Goal: Entertainment & Leisure: Consume media (video, audio)

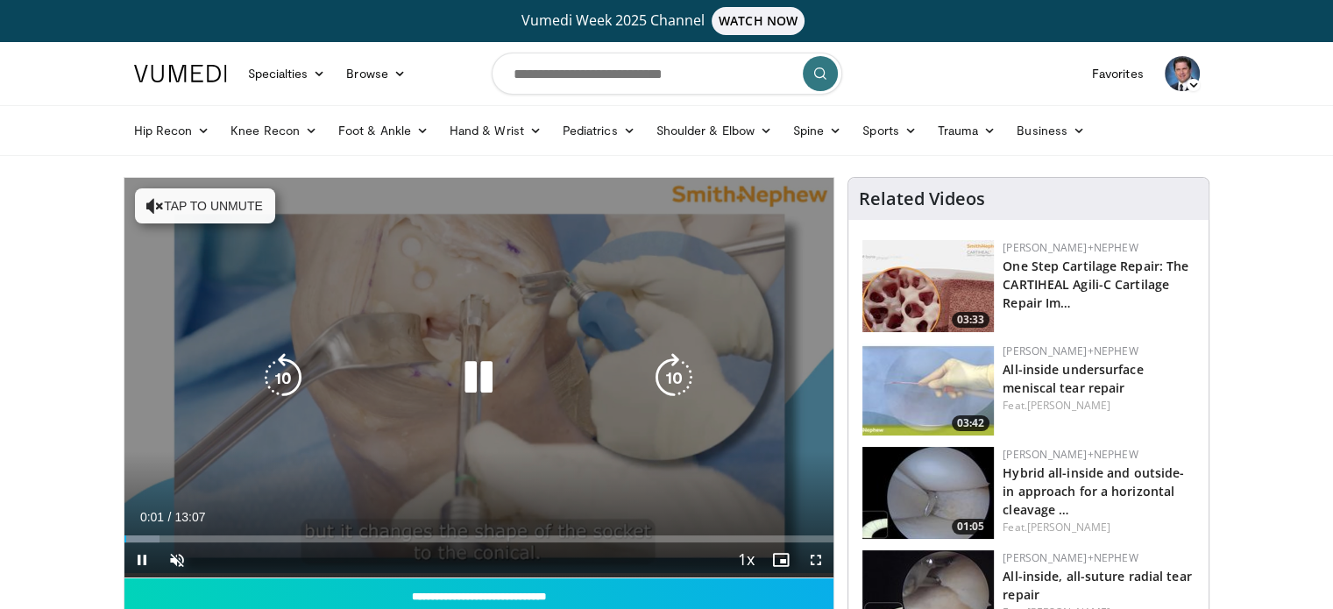
click at [199, 206] on button "Tap to unmute" at bounding box center [205, 205] width 140 height 35
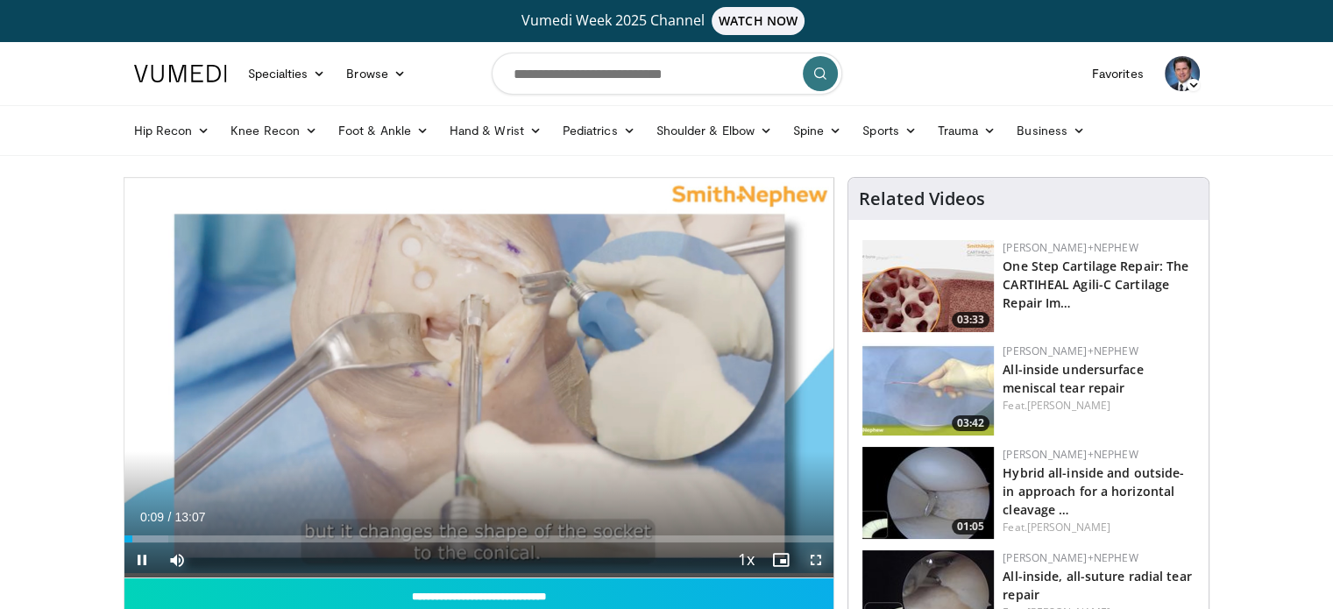
click at [817, 553] on span "Video Player" at bounding box center [815, 560] width 35 height 35
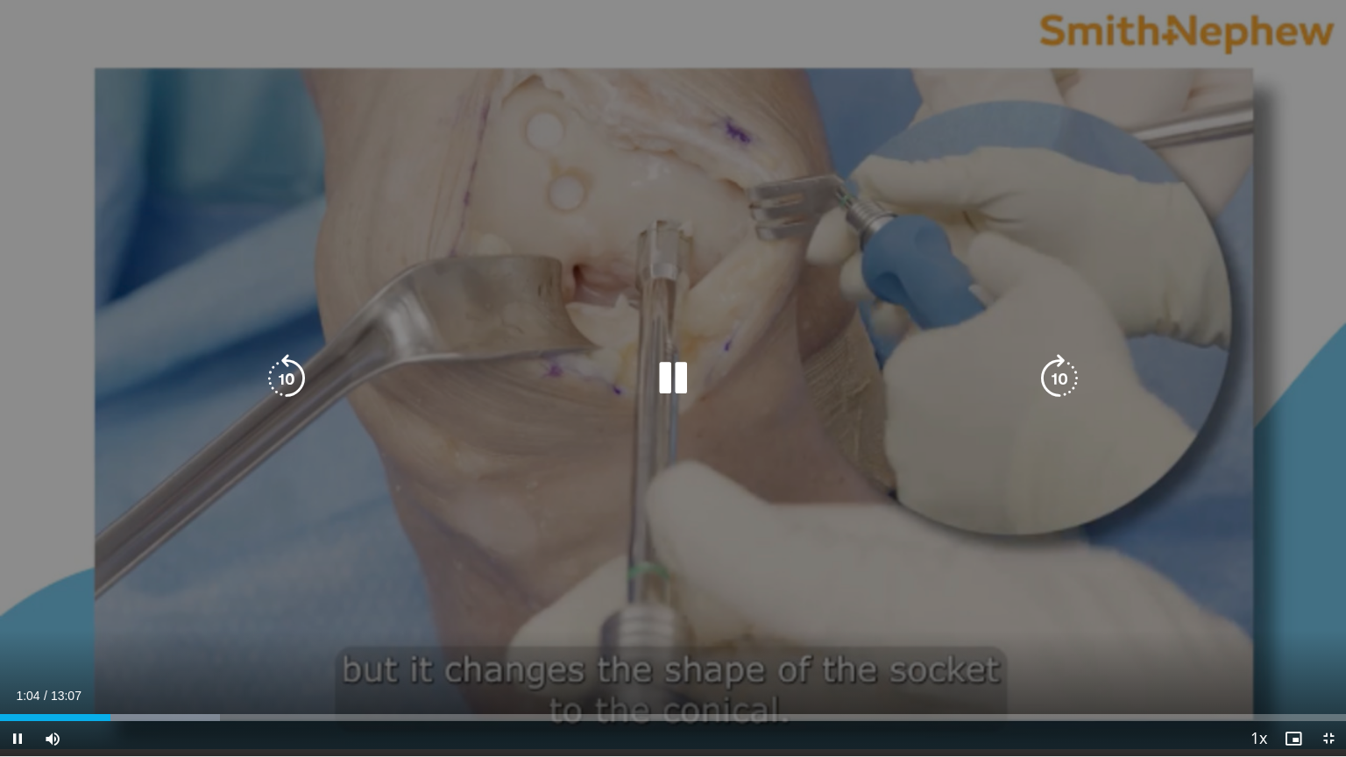
click at [762, 585] on div "10 seconds Tap to unmute" at bounding box center [673, 378] width 1346 height 756
click at [659, 376] on icon "Video Player" at bounding box center [673, 378] width 49 height 49
click at [771, 422] on div "10 seconds Tap to unmute" at bounding box center [673, 378] width 1346 height 756
click at [666, 382] on icon "Video Player" at bounding box center [673, 378] width 49 height 49
click at [684, 372] on icon "Video Player" at bounding box center [673, 378] width 49 height 49
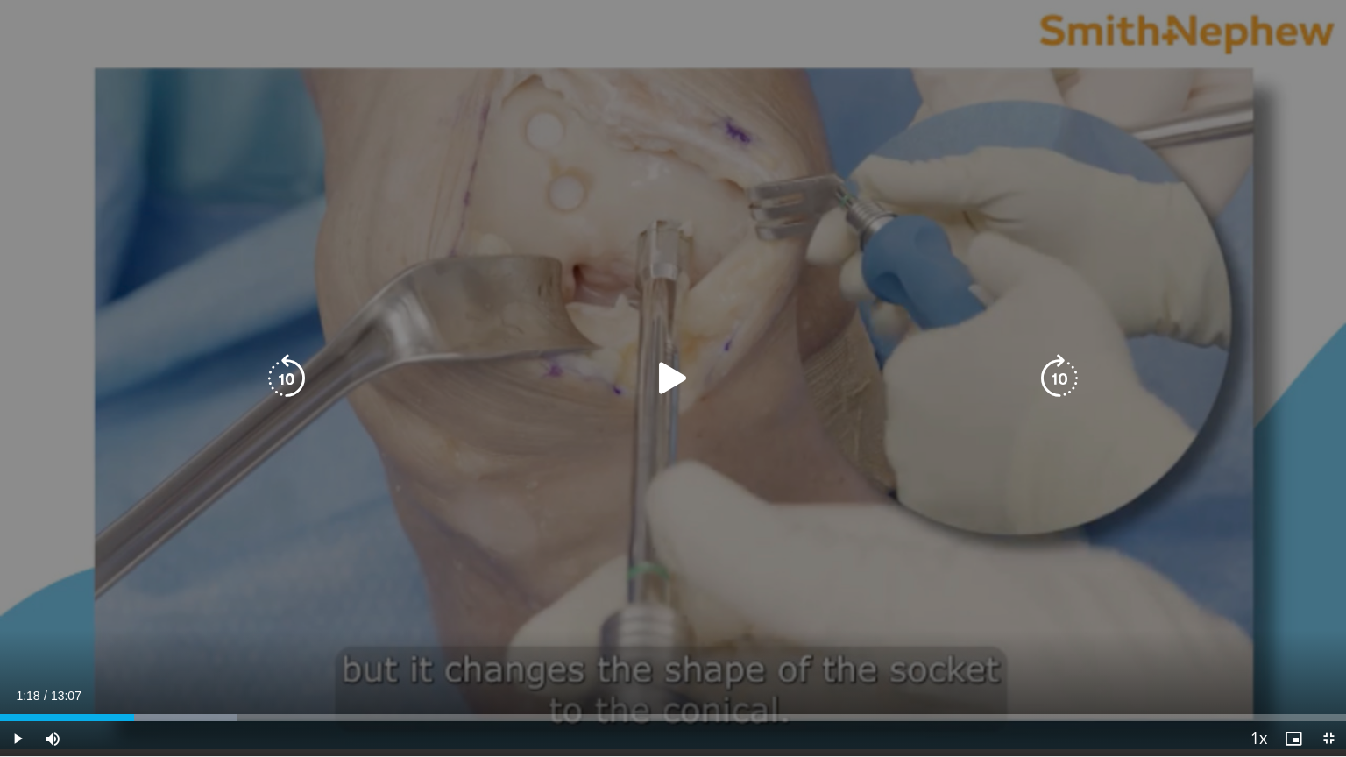
click at [753, 358] on div "10 seconds Tap to unmute" at bounding box center [673, 378] width 1346 height 756
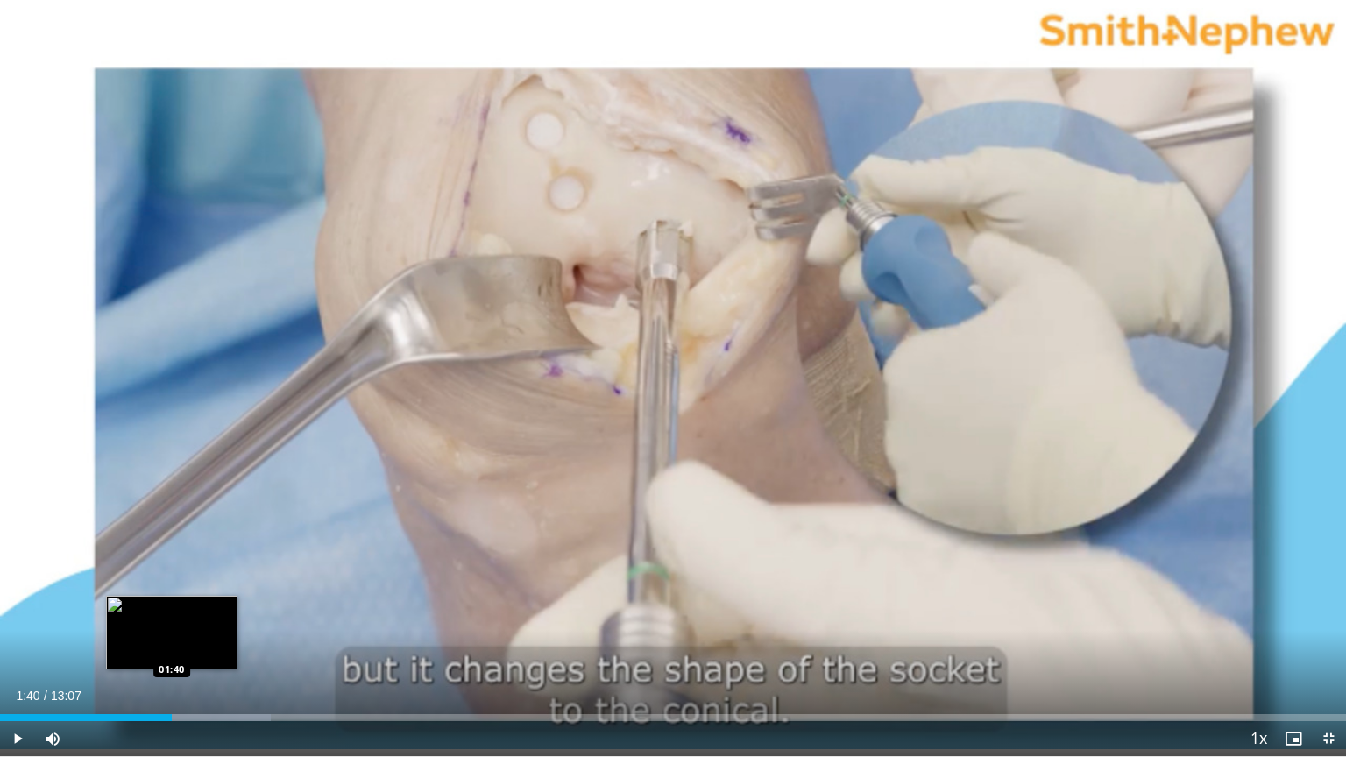
click at [172, 608] on div "Progress Bar" at bounding box center [188, 717] width 165 height 7
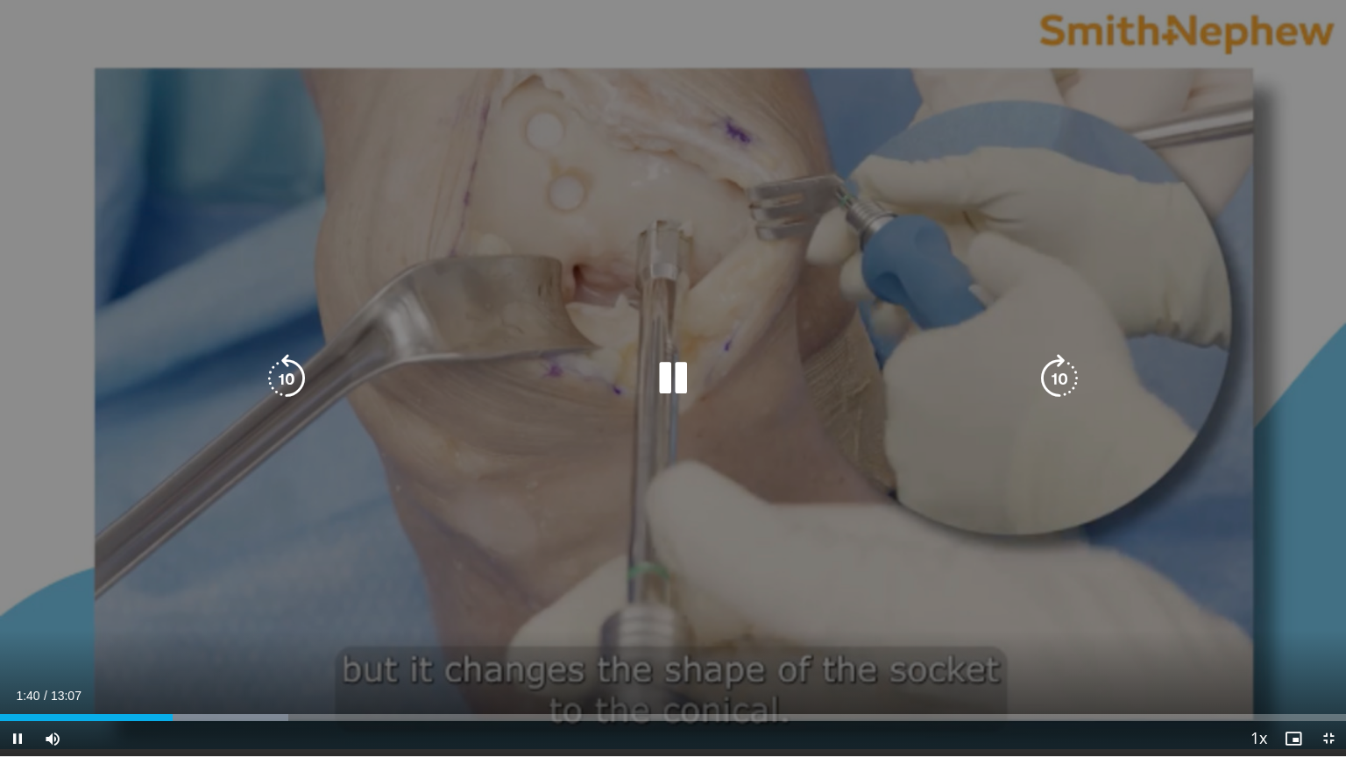
click at [198, 608] on div "Loaded : 21.40% 01:41 01:54" at bounding box center [673, 717] width 1346 height 7
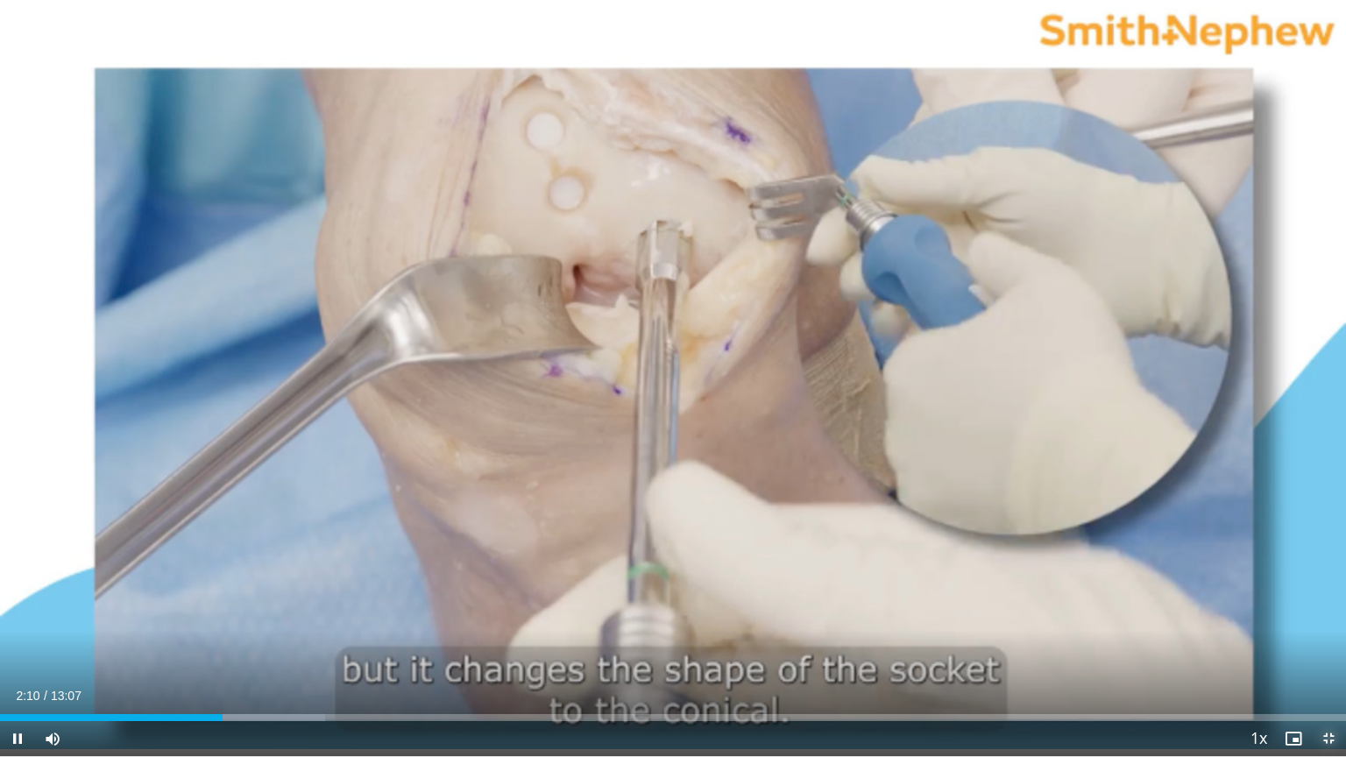
click at [1330, 608] on span "Video Player" at bounding box center [1328, 738] width 35 height 35
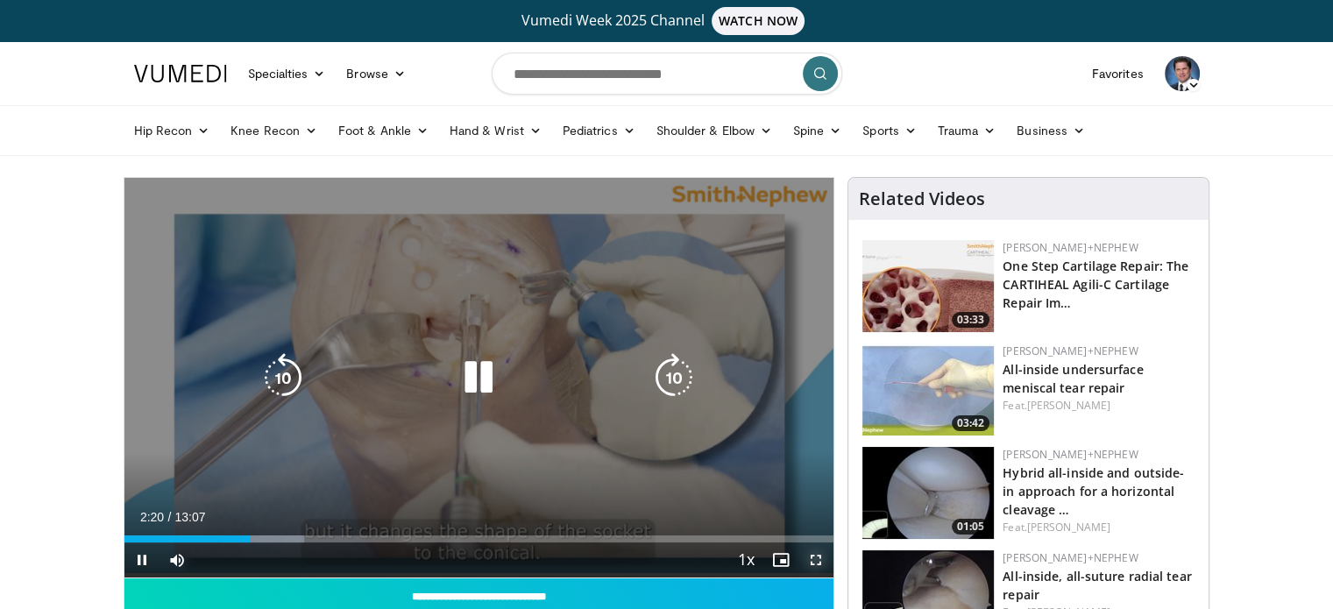
drag, startPoint x: 814, startPoint y: 550, endPoint x: 814, endPoint y: 656, distance: 106.1
click at [814, 550] on span "Video Player" at bounding box center [815, 560] width 35 height 35
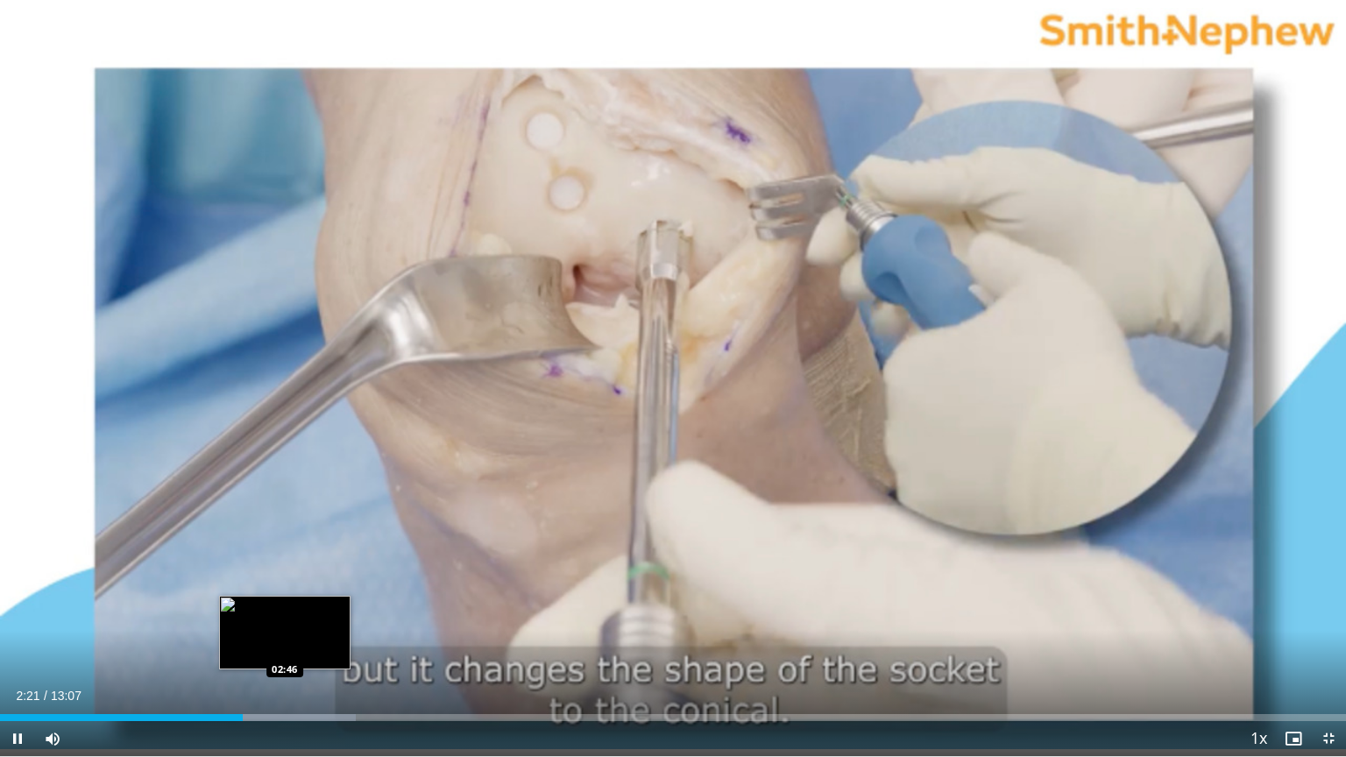
click at [284, 608] on div "Loaded : 26.43% 02:21 02:46" at bounding box center [673, 713] width 1346 height 17
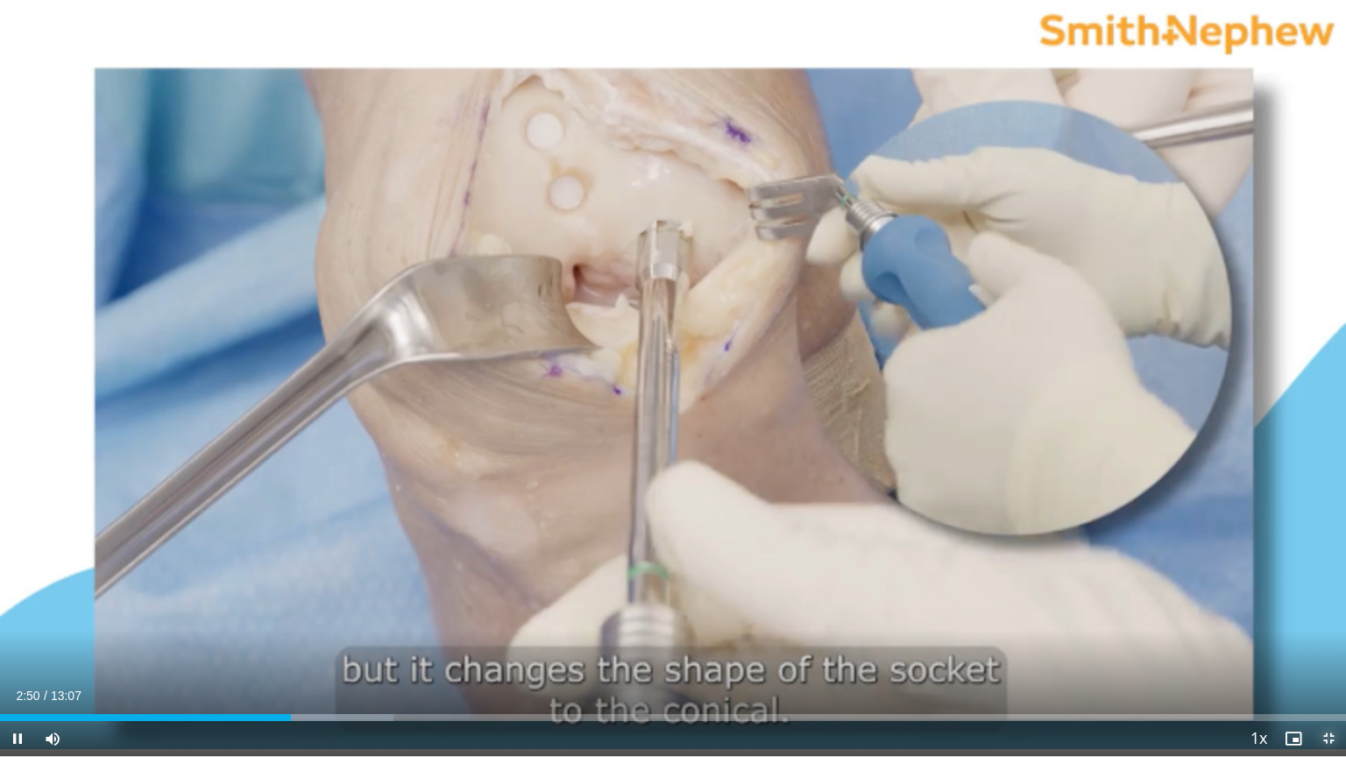
click at [1329, 608] on span "Video Player" at bounding box center [1328, 738] width 35 height 35
